Goal: Task Accomplishment & Management: Manage account settings

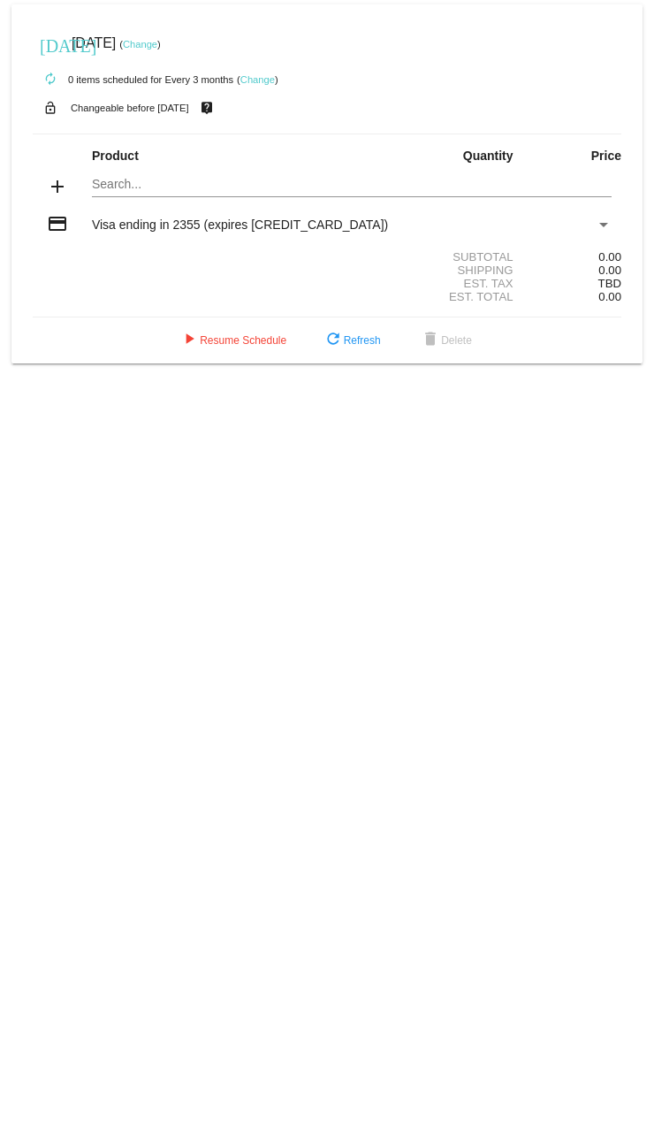
click at [259, 74] on link "Change" at bounding box center [257, 79] width 34 height 11
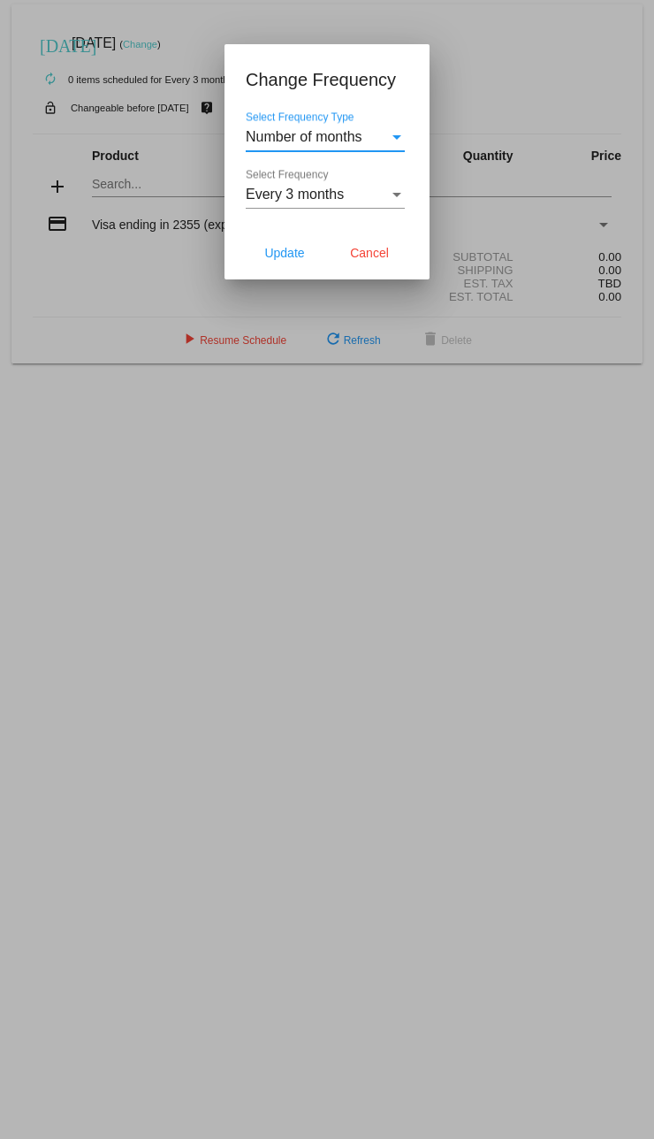
click at [362, 137] on span "Number of months" at bounding box center [304, 136] width 117 height 15
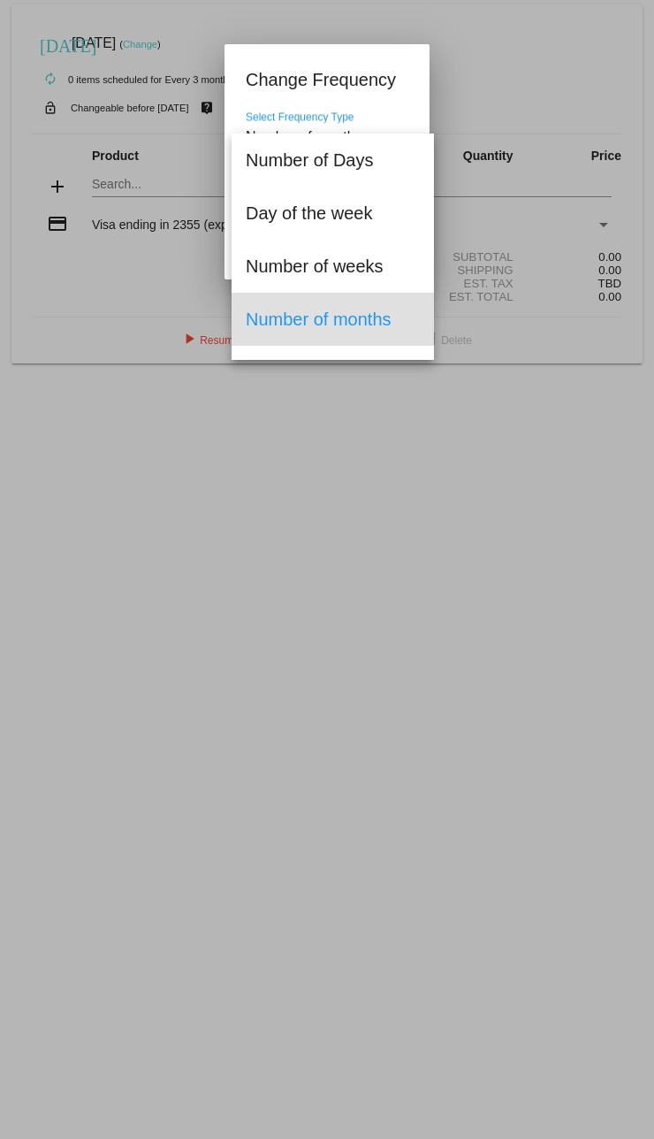
scroll to position [39, 0]
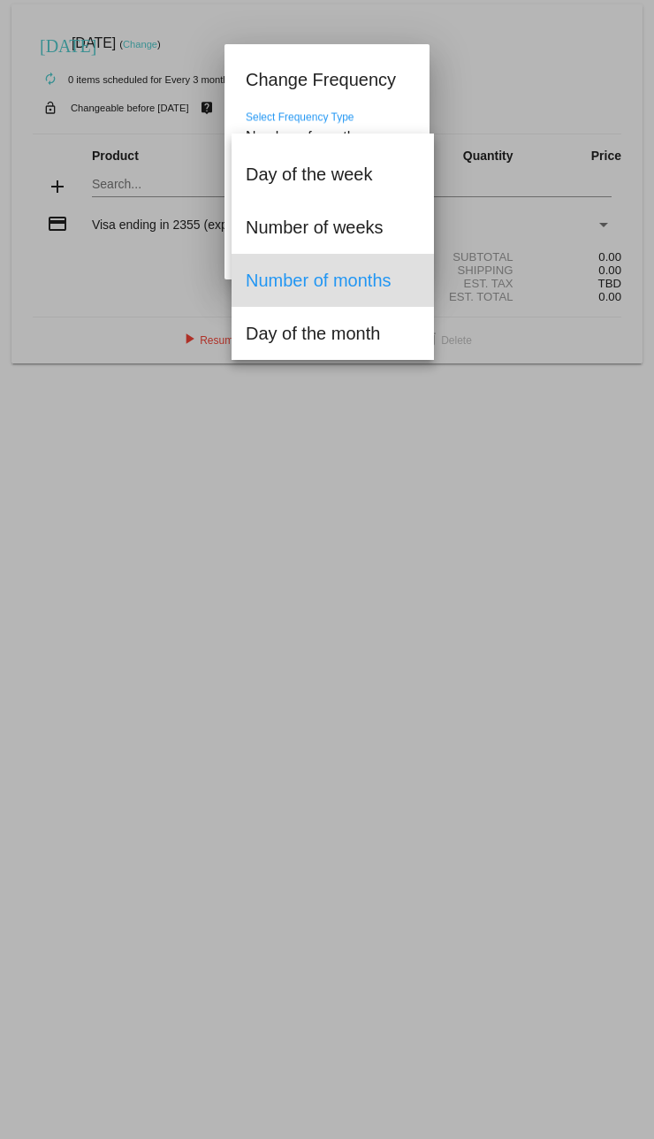
click at [394, 93] on div at bounding box center [327, 569] width 654 height 1139
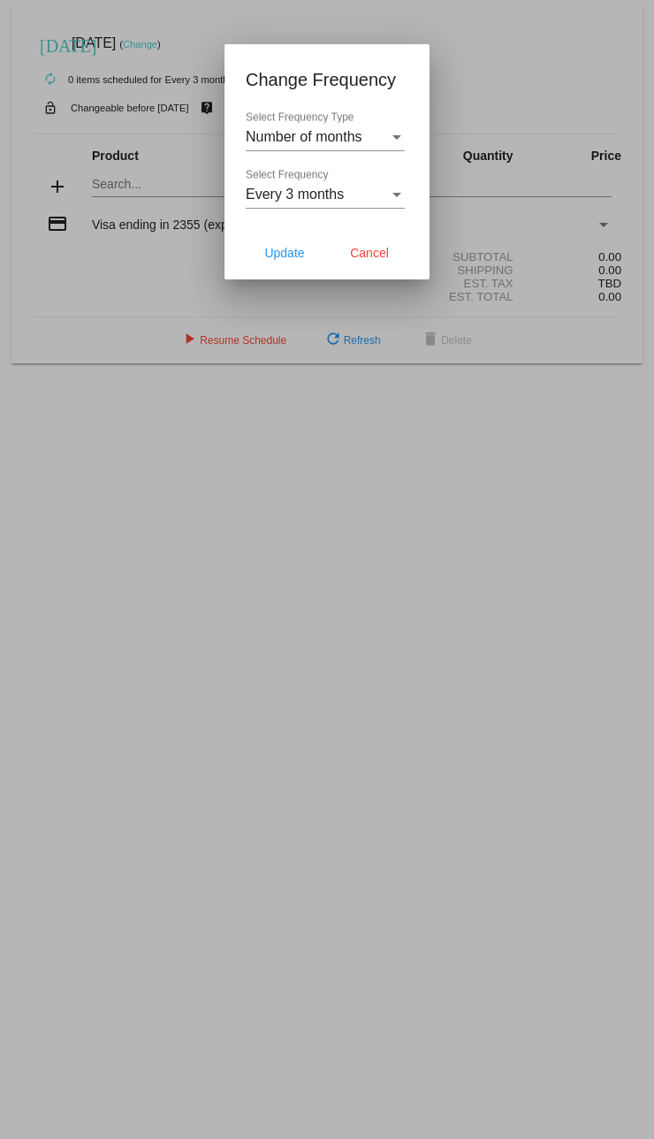
click at [183, 277] on div at bounding box center [327, 569] width 654 height 1139
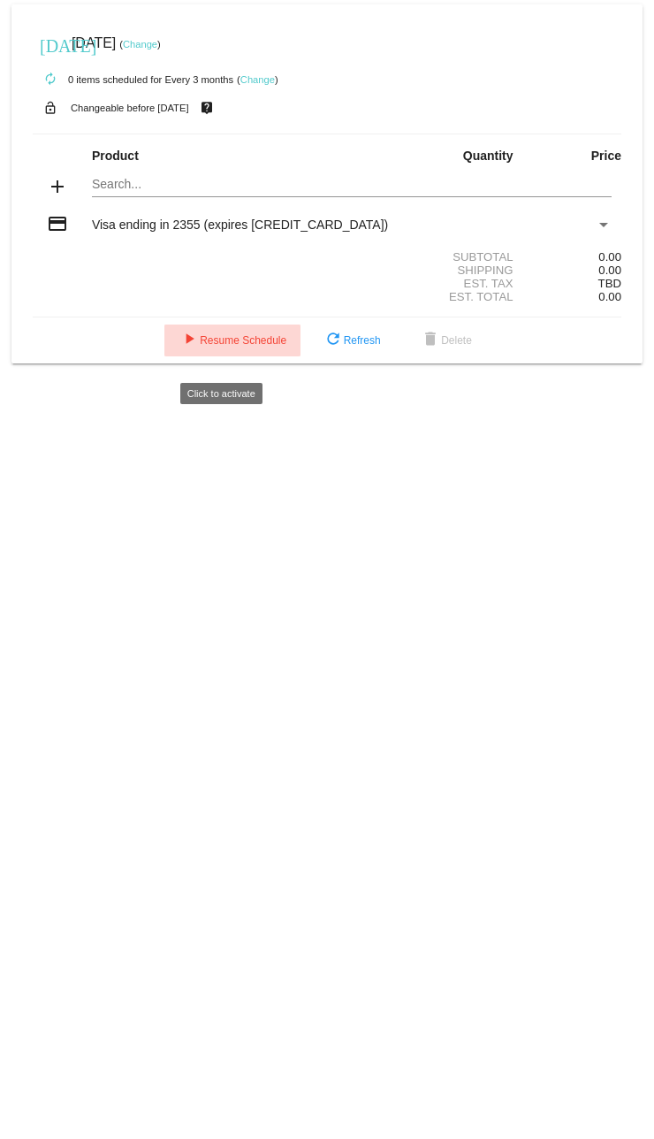
click at [179, 351] on mat-icon "play_arrow" at bounding box center [189, 340] width 21 height 21
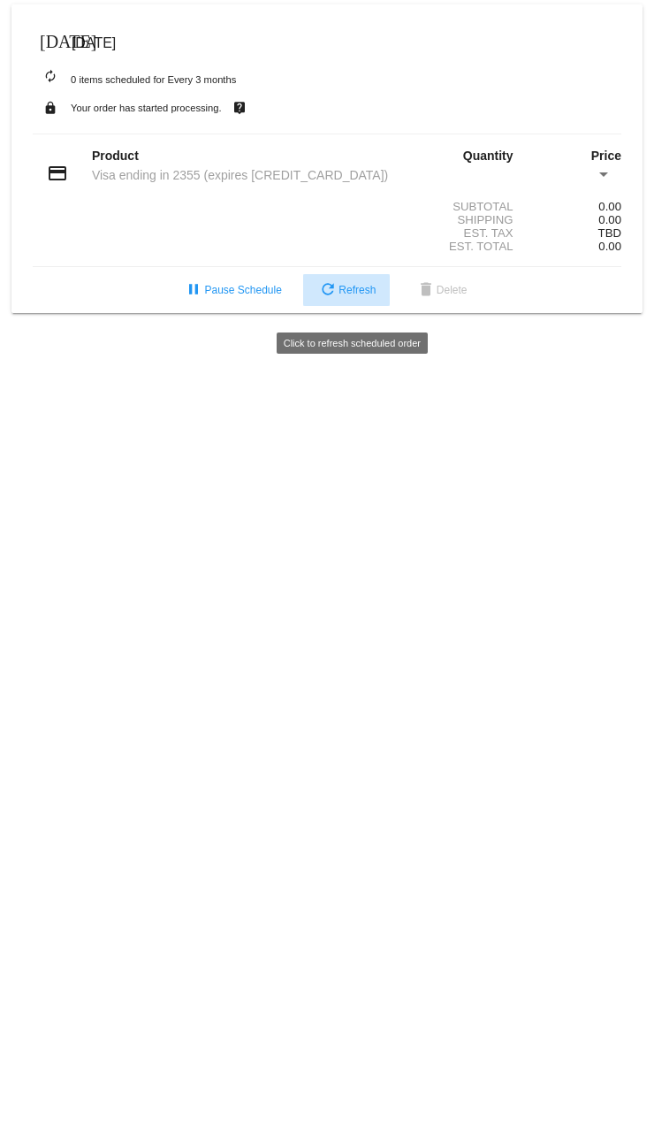
click at [330, 301] on mat-icon "refresh" at bounding box center [327, 290] width 21 height 21
click at [347, 296] on span "refresh Refresh" at bounding box center [346, 290] width 58 height 12
click at [345, 132] on span "refresh Refresh" at bounding box center [346, 290] width 58 height 12
